Goal: Task Accomplishment & Management: Complete application form

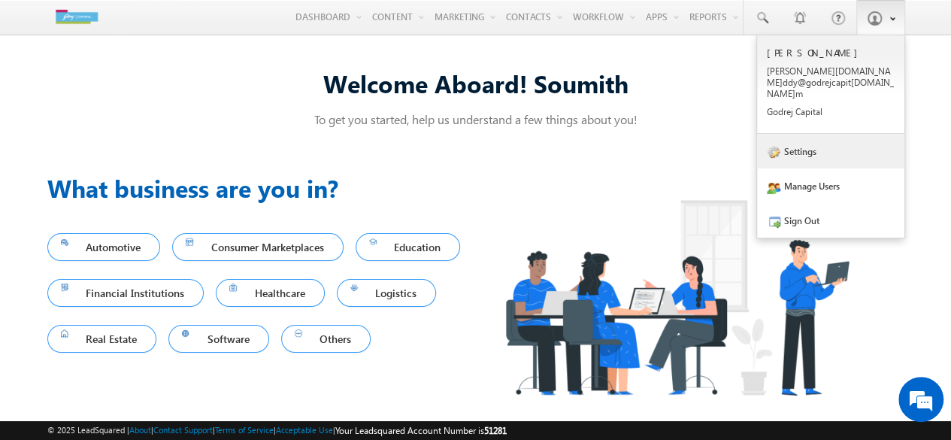
click at [799, 155] on link "Settings" at bounding box center [830, 151] width 147 height 35
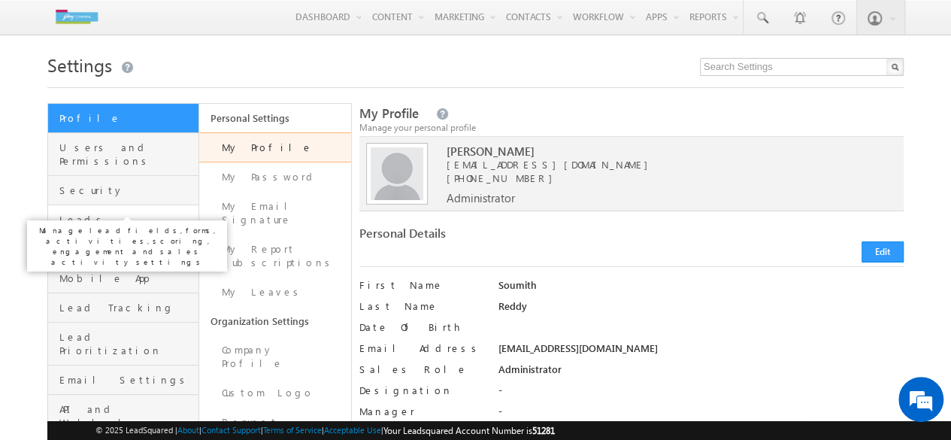
click at [80, 213] on span "Leads" at bounding box center [126, 220] width 135 height 14
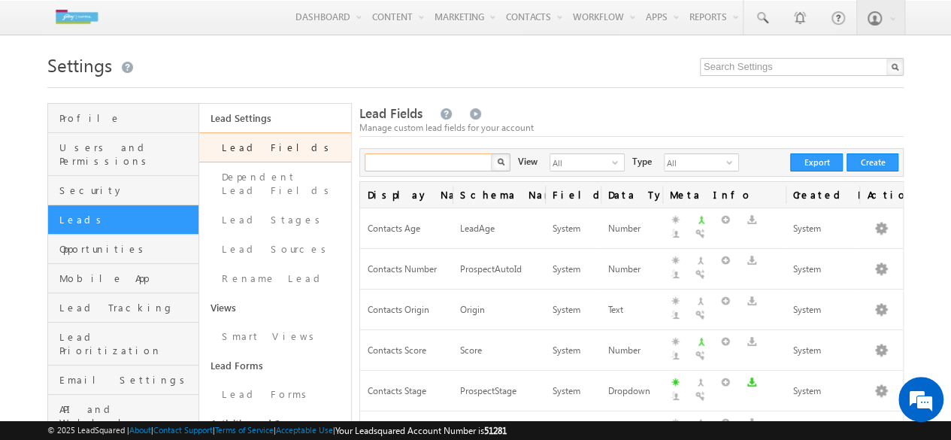
click at [387, 169] on input "text" at bounding box center [429, 162] width 129 height 18
type input "LAP"
click at [491, 153] on button "button" at bounding box center [501, 162] width 20 height 18
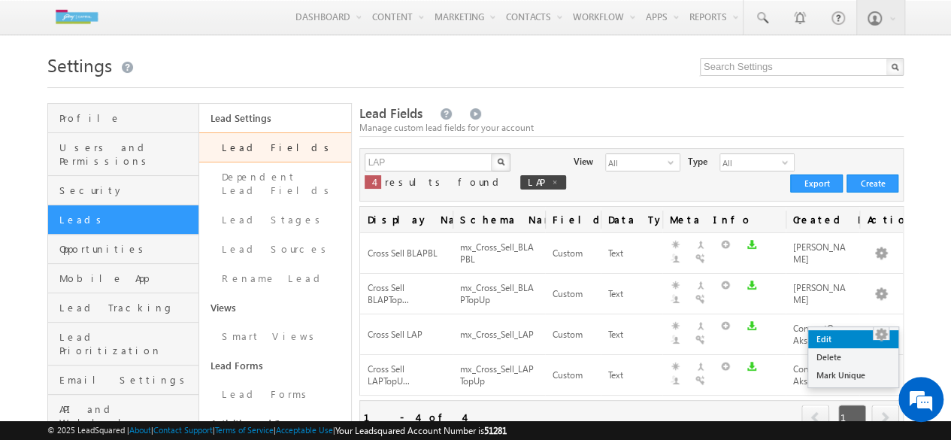
click at [843, 343] on link "Edit" at bounding box center [853, 339] width 90 height 18
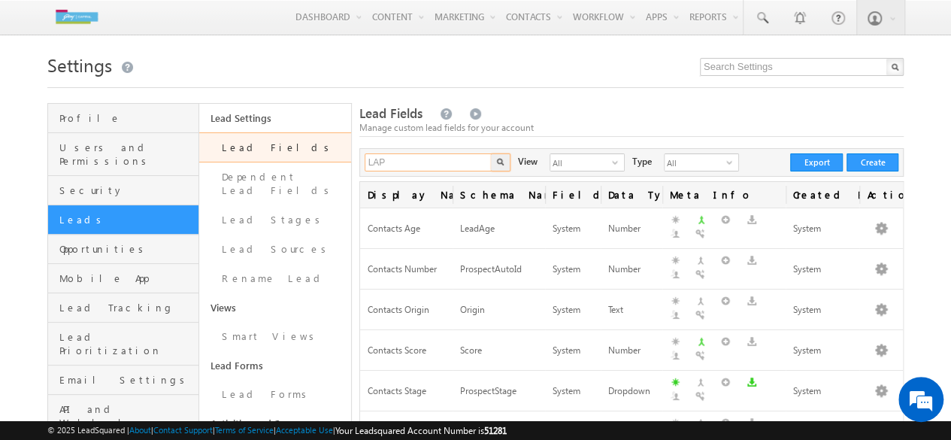
click at [403, 156] on input "LAP" at bounding box center [429, 162] width 129 height 18
type input "L"
type input "Search Lead Fields"
click at [873, 157] on button "Create" at bounding box center [872, 162] width 52 height 18
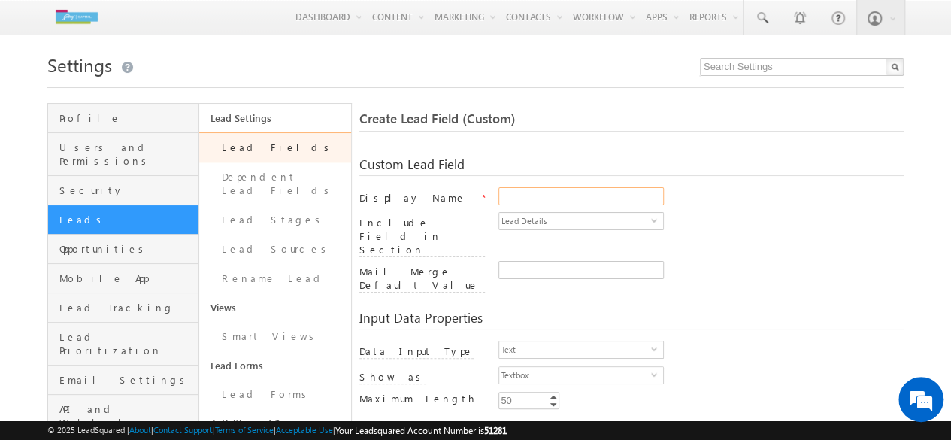
click at [547, 192] on input "Display Name" at bounding box center [580, 196] width 165 height 18
paste input "LAP_Xsell_REFILL"
click at [525, 201] on input "LAP_Xsell_REFILL" at bounding box center [580, 196] width 165 height 18
type input "LAP Xsell REFILL"
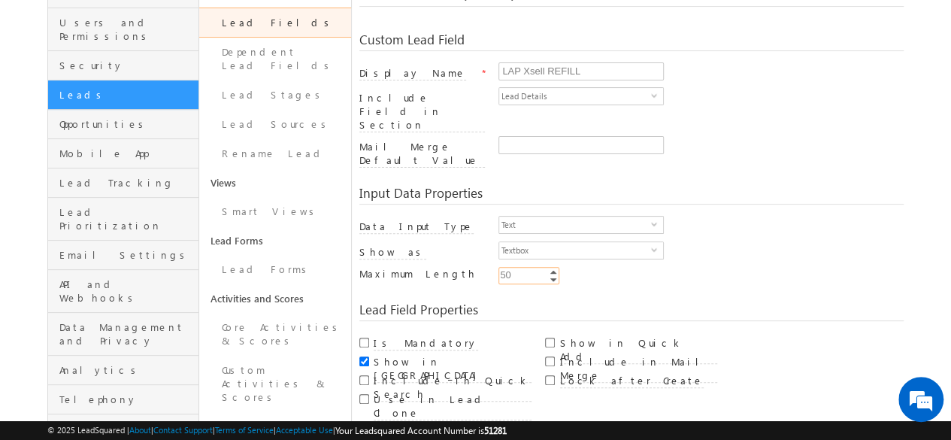
click at [521, 267] on input "50" at bounding box center [528, 275] width 61 height 17
type input "256"
click at [551, 356] on input "Include in Mail Merge" at bounding box center [550, 361] width 10 height 10
checkbox input "true"
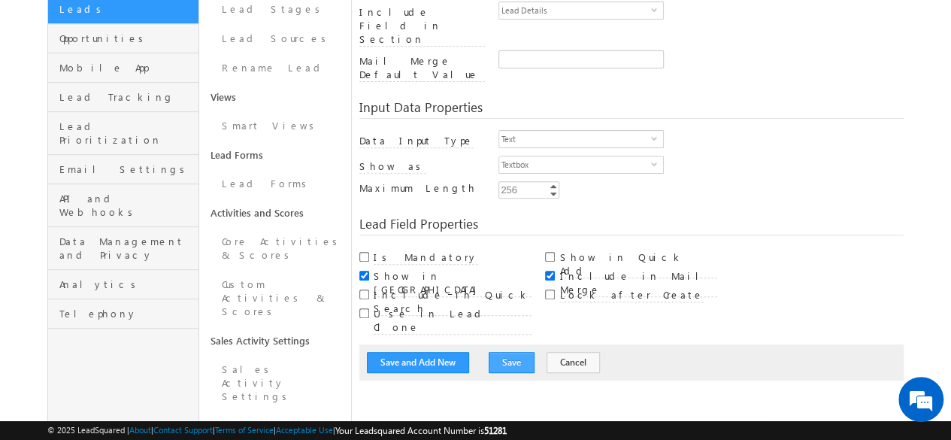
scroll to position [211, 0]
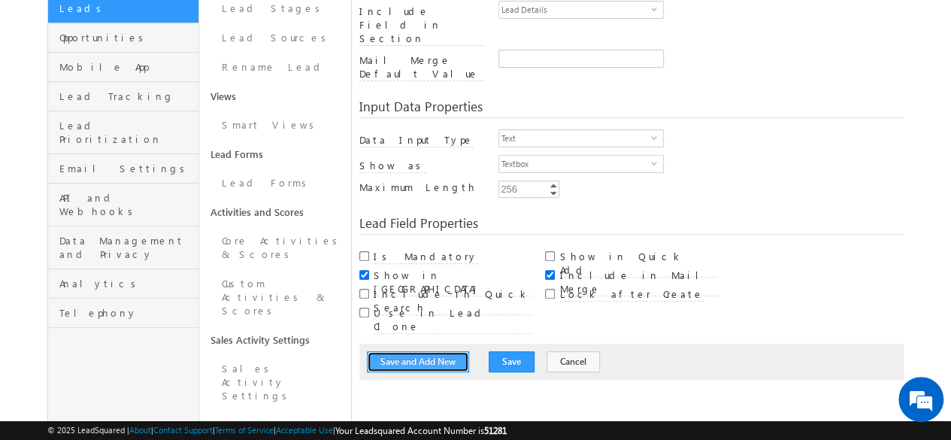
click at [424, 351] on button "Save and Add New" at bounding box center [418, 361] width 102 height 21
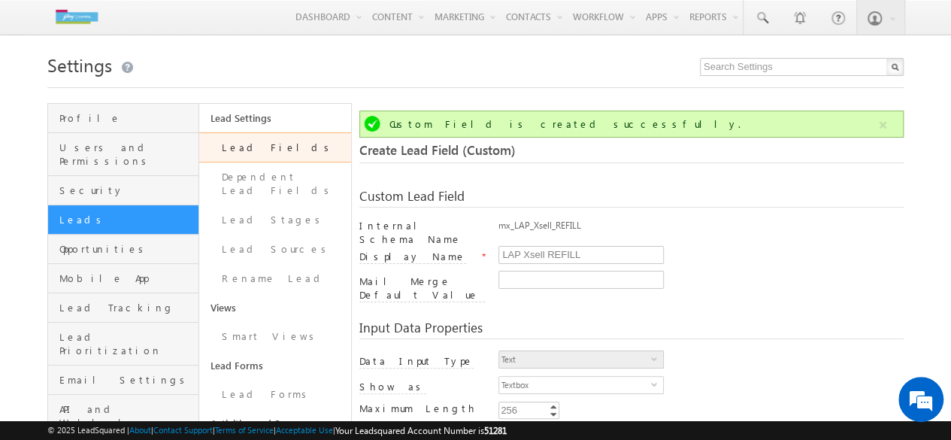
scroll to position [111, 0]
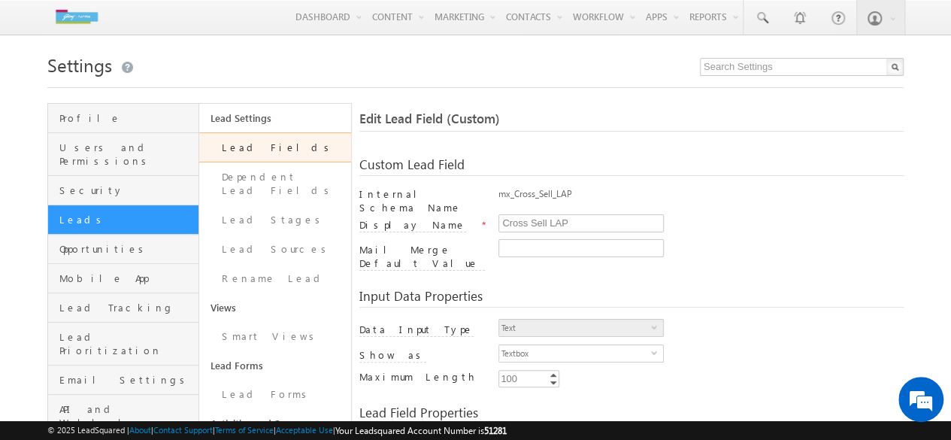
click at [131, 205] on link "Leads" at bounding box center [123, 219] width 150 height 29
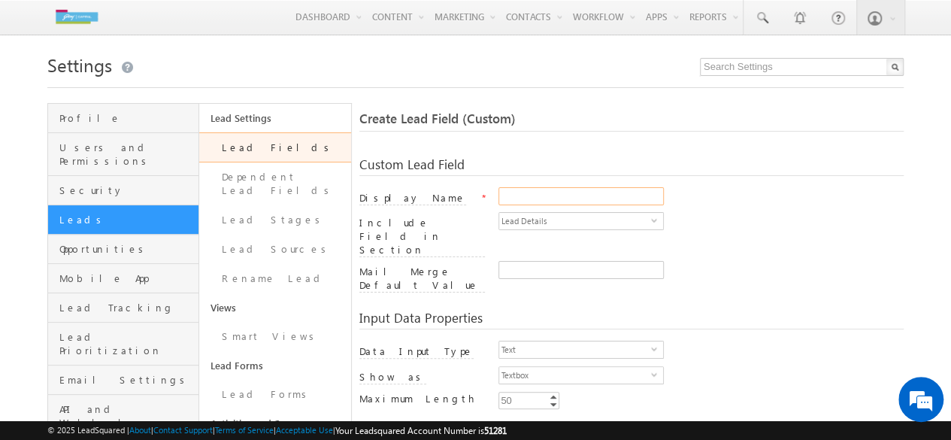
click at [517, 201] on input "Display Name" at bounding box center [580, 196] width 165 height 18
paste input "LAP_Xsell_REFILL"
click at [503, 198] on input "LAP_Xsell_REFILL" at bounding box center [580, 196] width 165 height 18
type input "BLAP_Xsell_REFILL"
click at [524, 392] on input "50" at bounding box center [528, 400] width 61 height 17
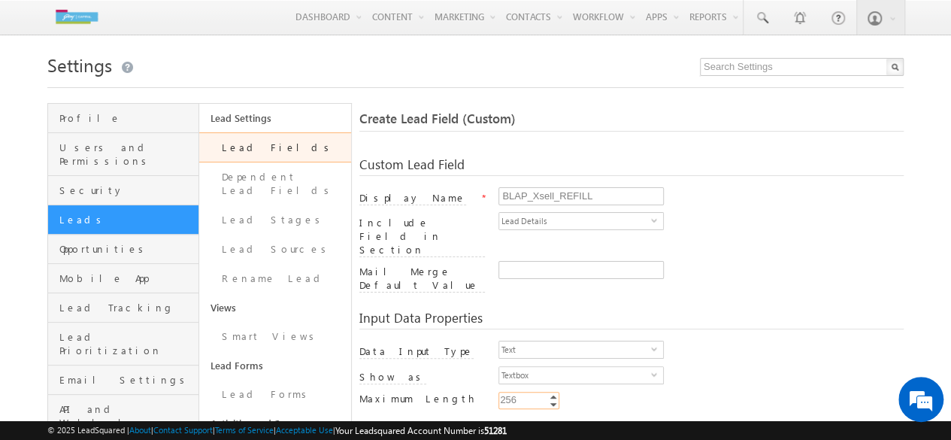
type input "256"
click at [681, 340] on div "Text select 0" at bounding box center [700, 353] width 405 height 26
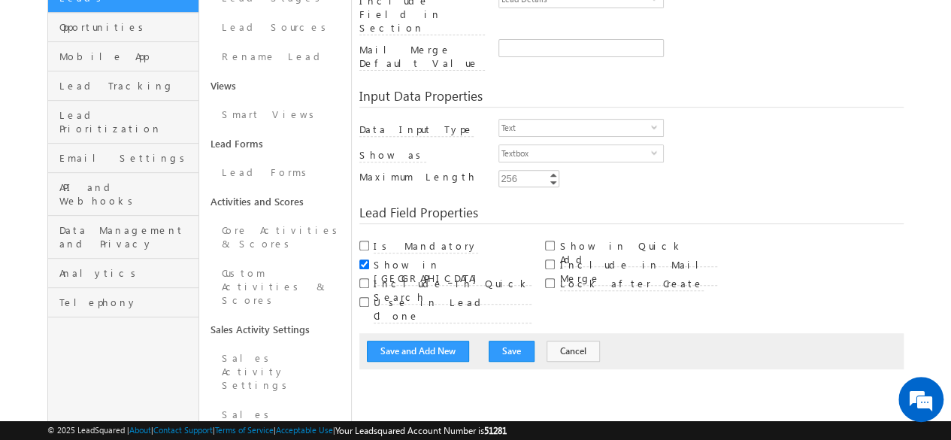
scroll to position [222, 0]
click at [549, 259] on input "Include in Mail Merge" at bounding box center [550, 264] width 10 height 10
checkbox input "true"
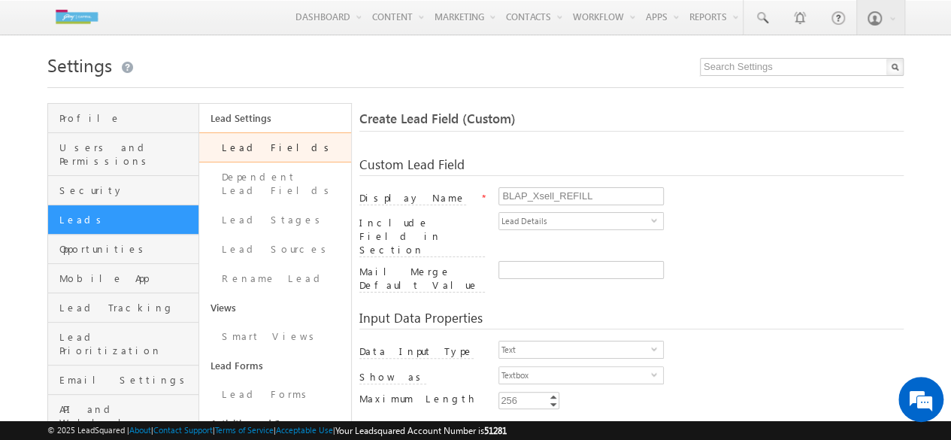
scroll to position [1, 0]
click at [532, 196] on input "BLAP_Xsell_REFILL" at bounding box center [580, 195] width 165 height 18
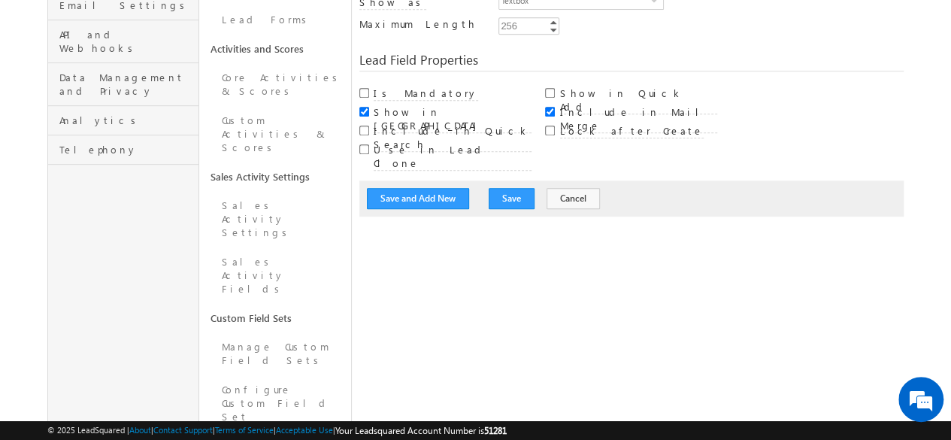
scroll to position [374, 0]
type input "BLAP Xsell REFILL"
click at [498, 189] on button "Save" at bounding box center [512, 199] width 46 height 21
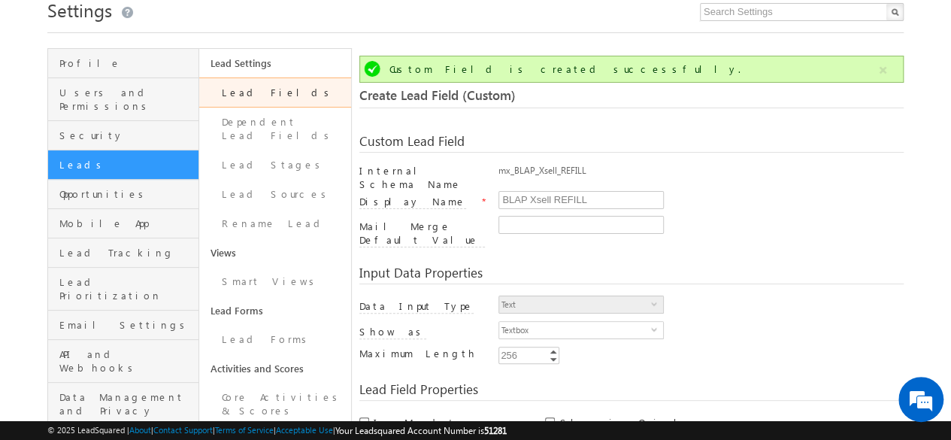
scroll to position [111, 0]
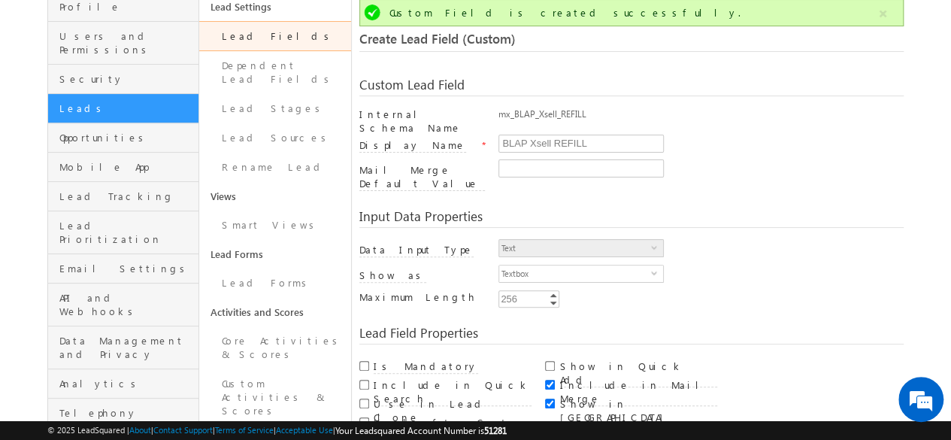
drag, startPoint x: 585, startPoint y: 113, endPoint x: 500, endPoint y: 117, distance: 85.1
click at [500, 117] on div "mx_BLAP_Xsell_REFILL" at bounding box center [700, 117] width 405 height 21
copy div "mx_BLAP_Xsell_REFILL"
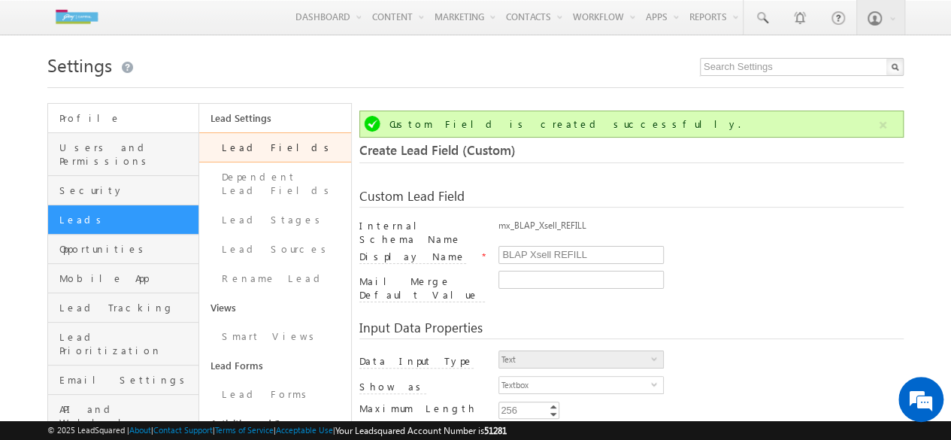
click at [79, 123] on span "Profile" at bounding box center [126, 118] width 135 height 14
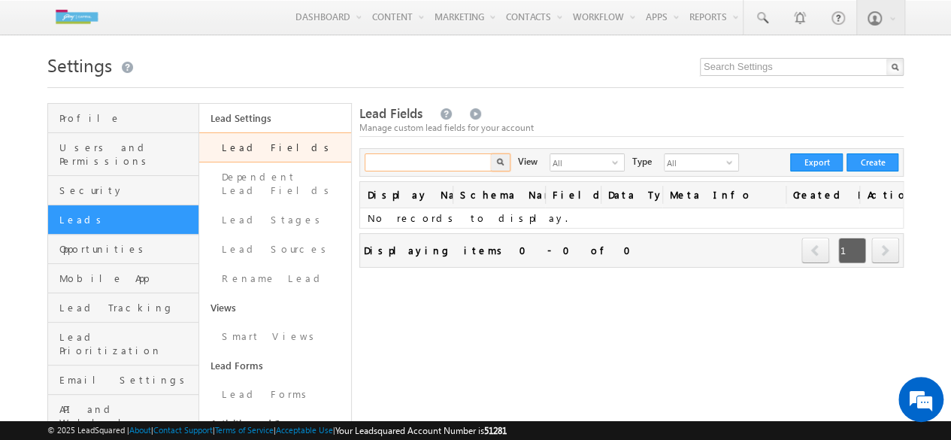
click at [446, 168] on input "text" at bounding box center [429, 162] width 129 height 18
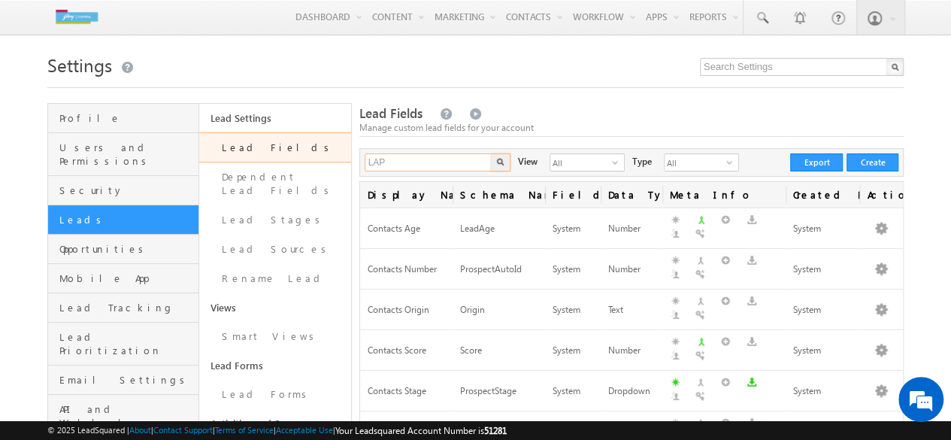
type input "LAP"
click at [491, 153] on button "button" at bounding box center [501, 162] width 20 height 18
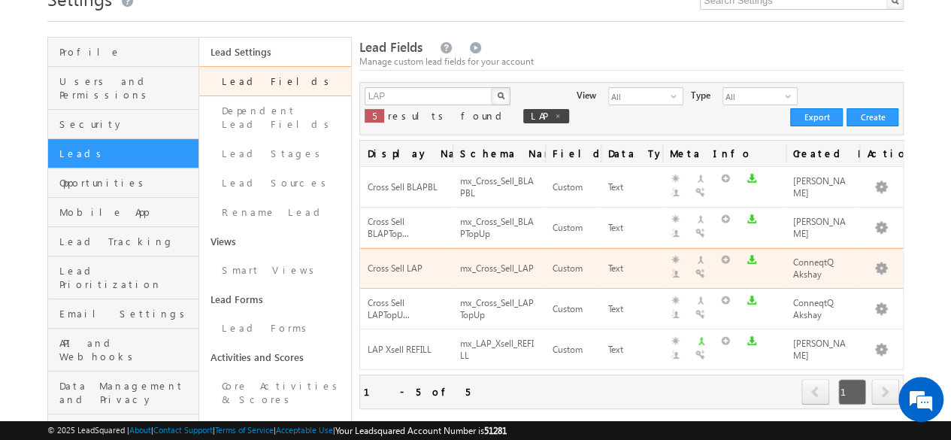
scroll to position [67, 0]
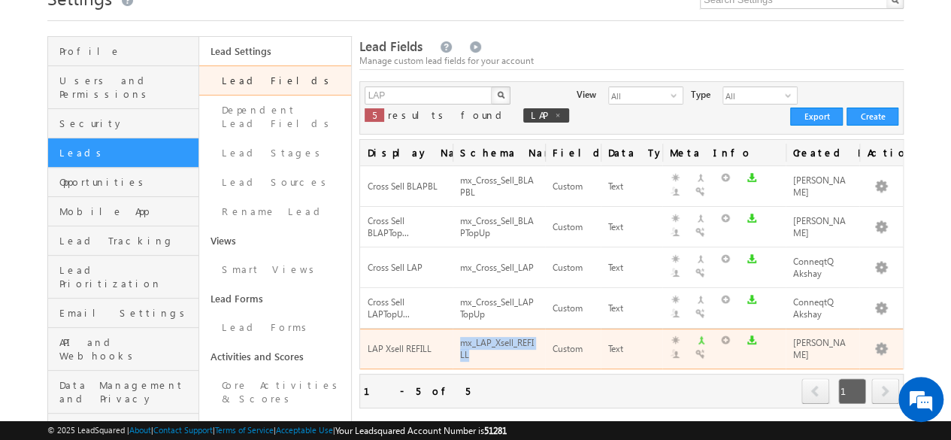
drag, startPoint x: 468, startPoint y: 337, endPoint x: 459, endPoint y: 322, distance: 17.2
click at [460, 335] on div "mx_LAP_Xsell_REFILL" at bounding box center [498, 349] width 77 height 29
copy div "mx_LAP_Xsell_REFILL"
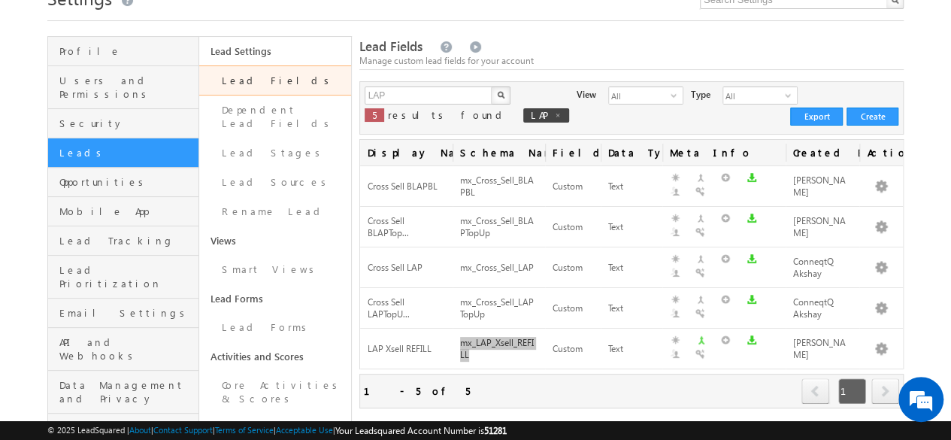
scroll to position [0, 0]
